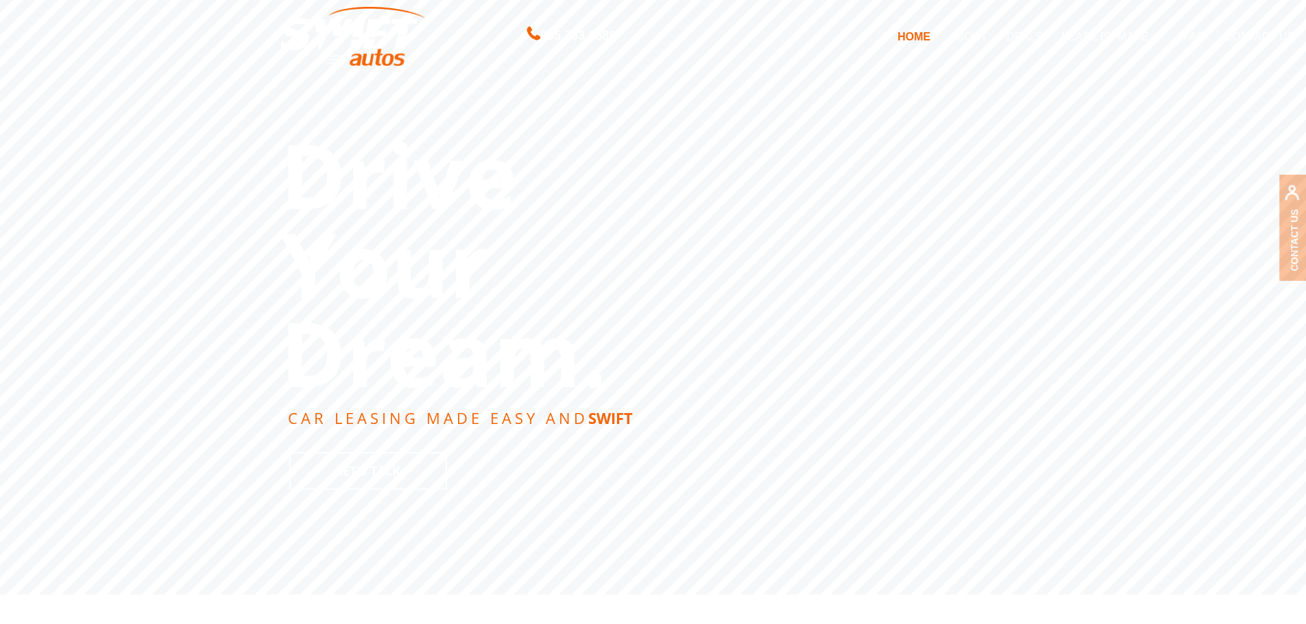
click at [1031, 30] on link "DEALS" at bounding box center [1023, 36] width 55 height 29
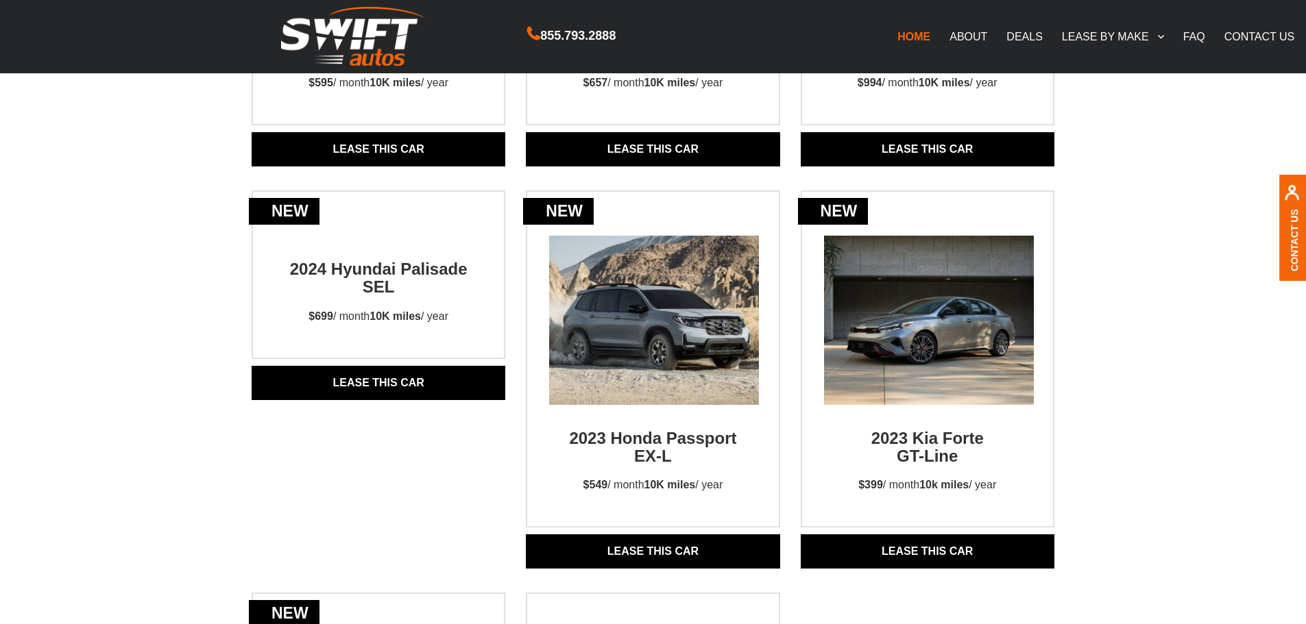
scroll to position [1234, 0]
